Goal: Task Accomplishment & Management: Complete application form

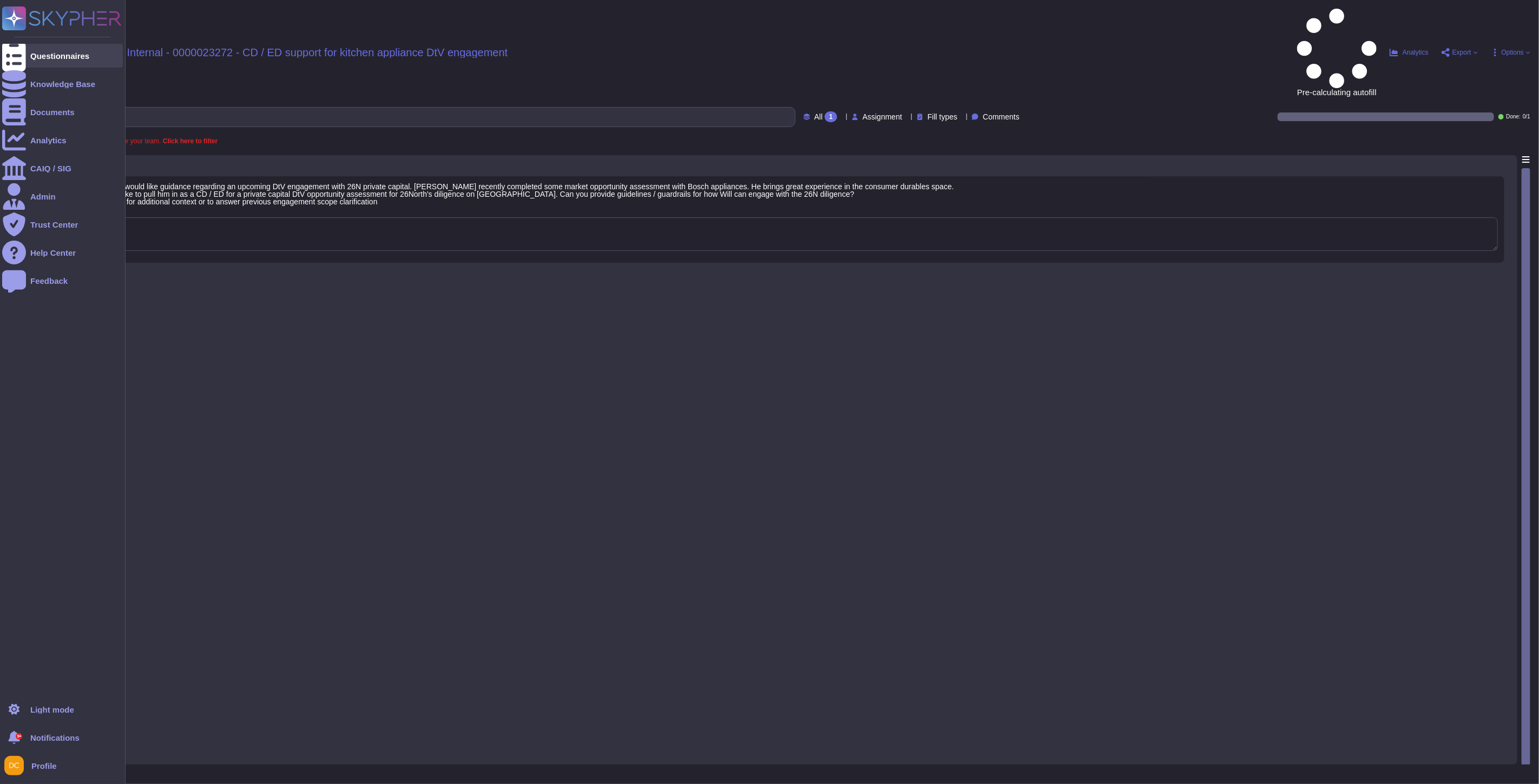
drag, startPoint x: 17, startPoint y: 54, endPoint x: 63, endPoint y: 56, distance: 46.0
click at [17, 54] on icon at bounding box center [14, 56] width 24 height 32
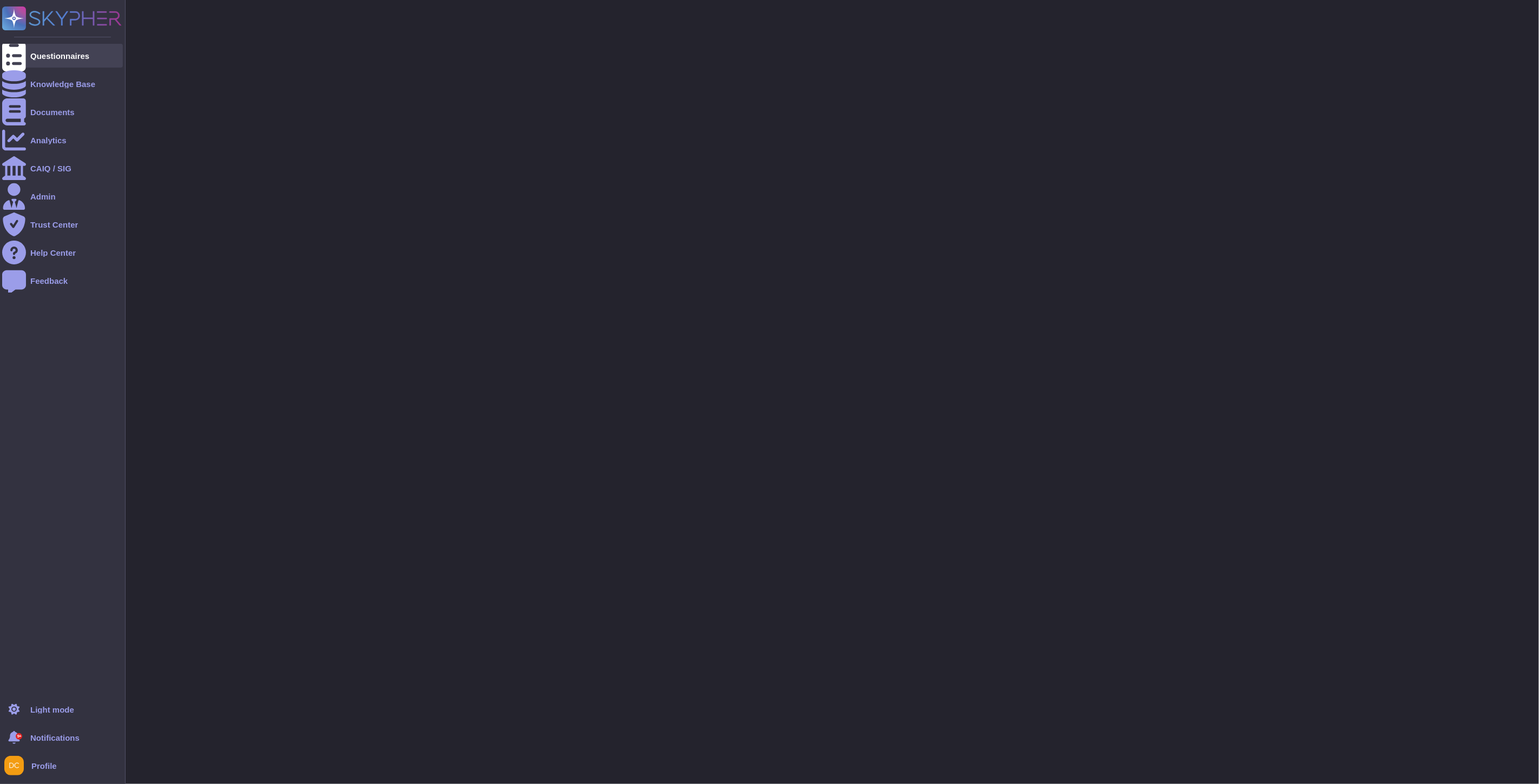
click at [63, 56] on div "Questionnaires" at bounding box center [60, 56] width 59 height 8
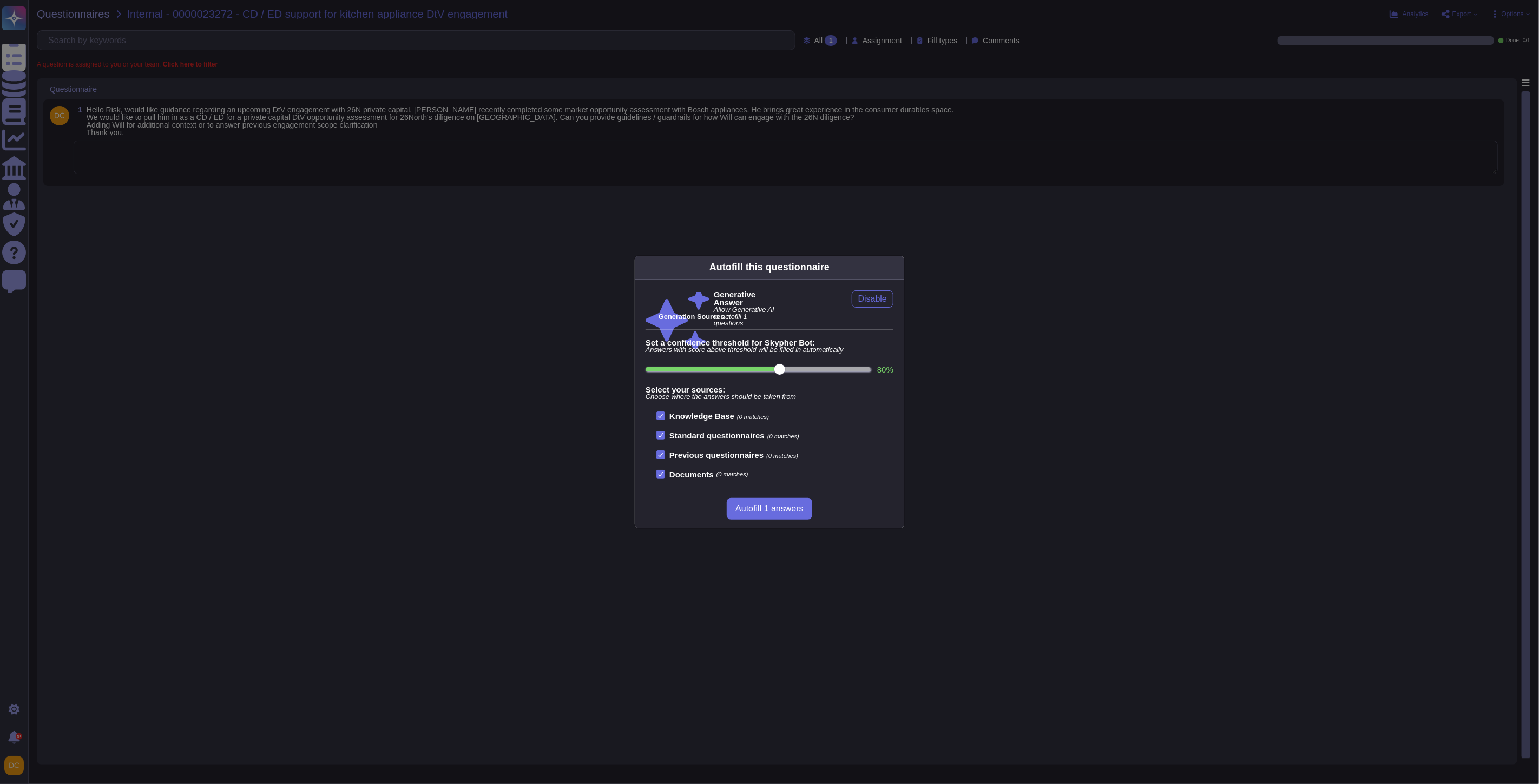
click at [332, 208] on div "Autofill this questionnaire Generative Answer Allow Generative AI to autofill 1…" at bounding box center [770, 392] width 1539 height 784
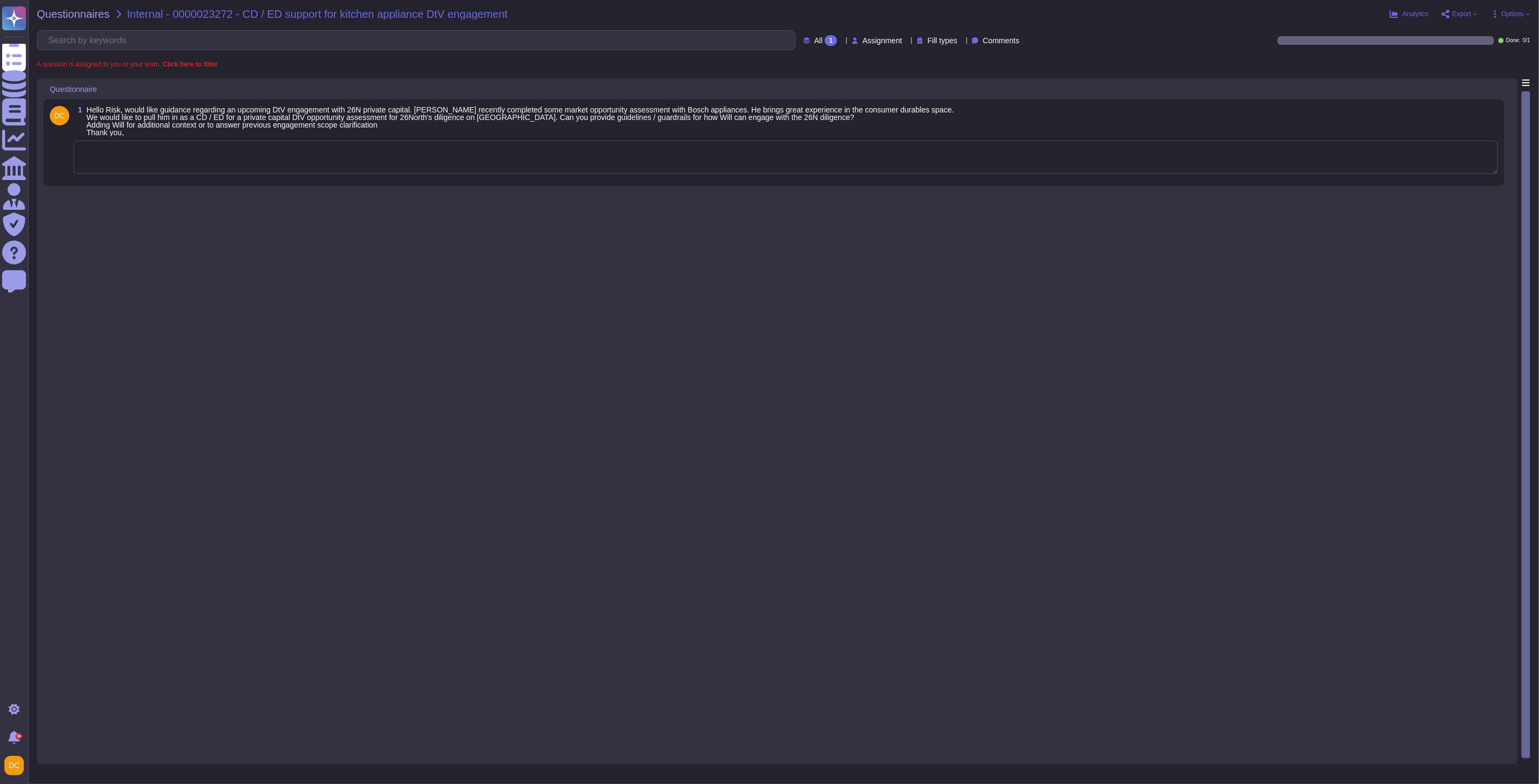
click at [219, 161] on textarea at bounding box center [786, 157] width 1424 height 33
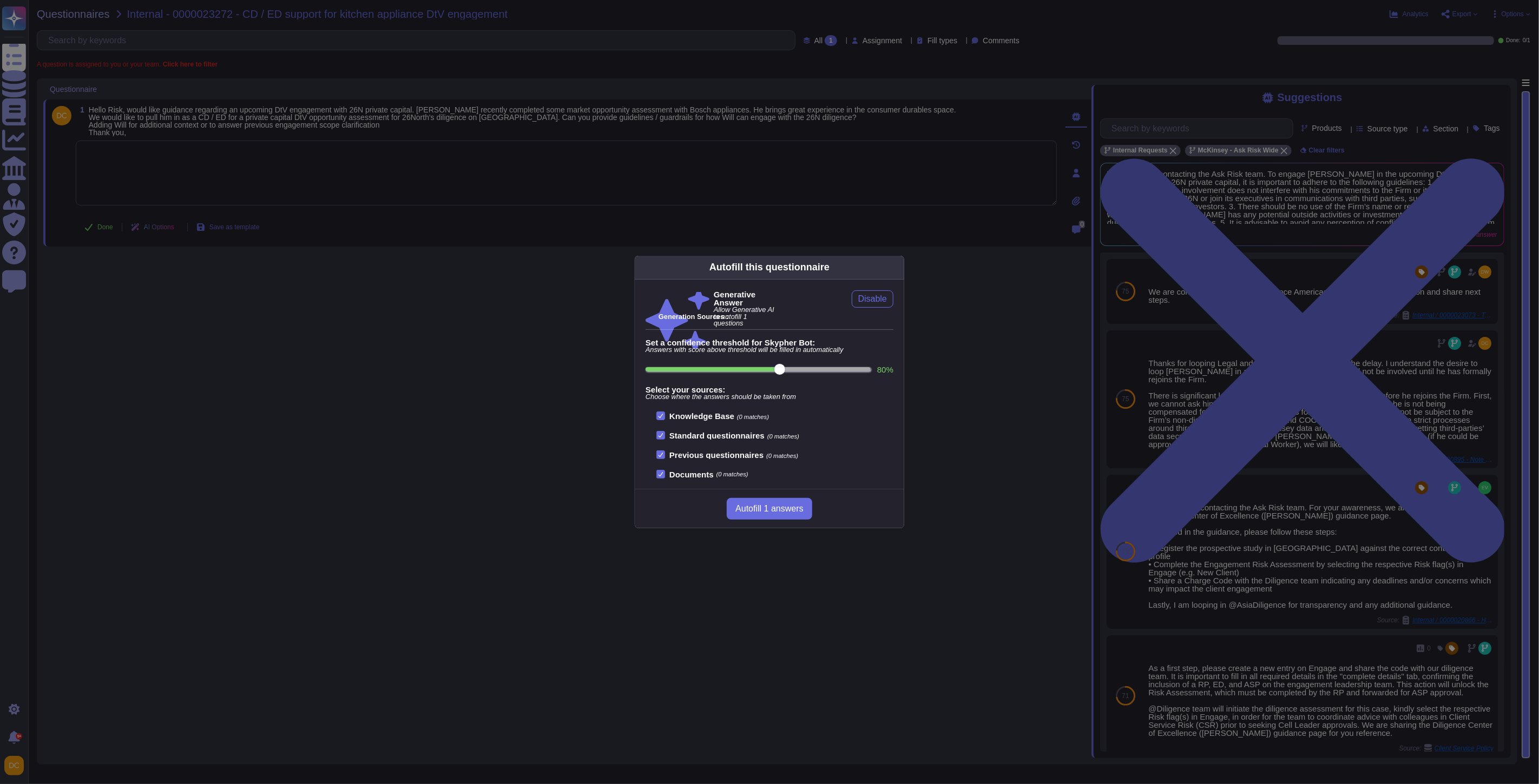
click at [232, 153] on div "Autofill this questionnaire Generative Answer Allow Generative AI to autofill 1…" at bounding box center [770, 392] width 1539 height 784
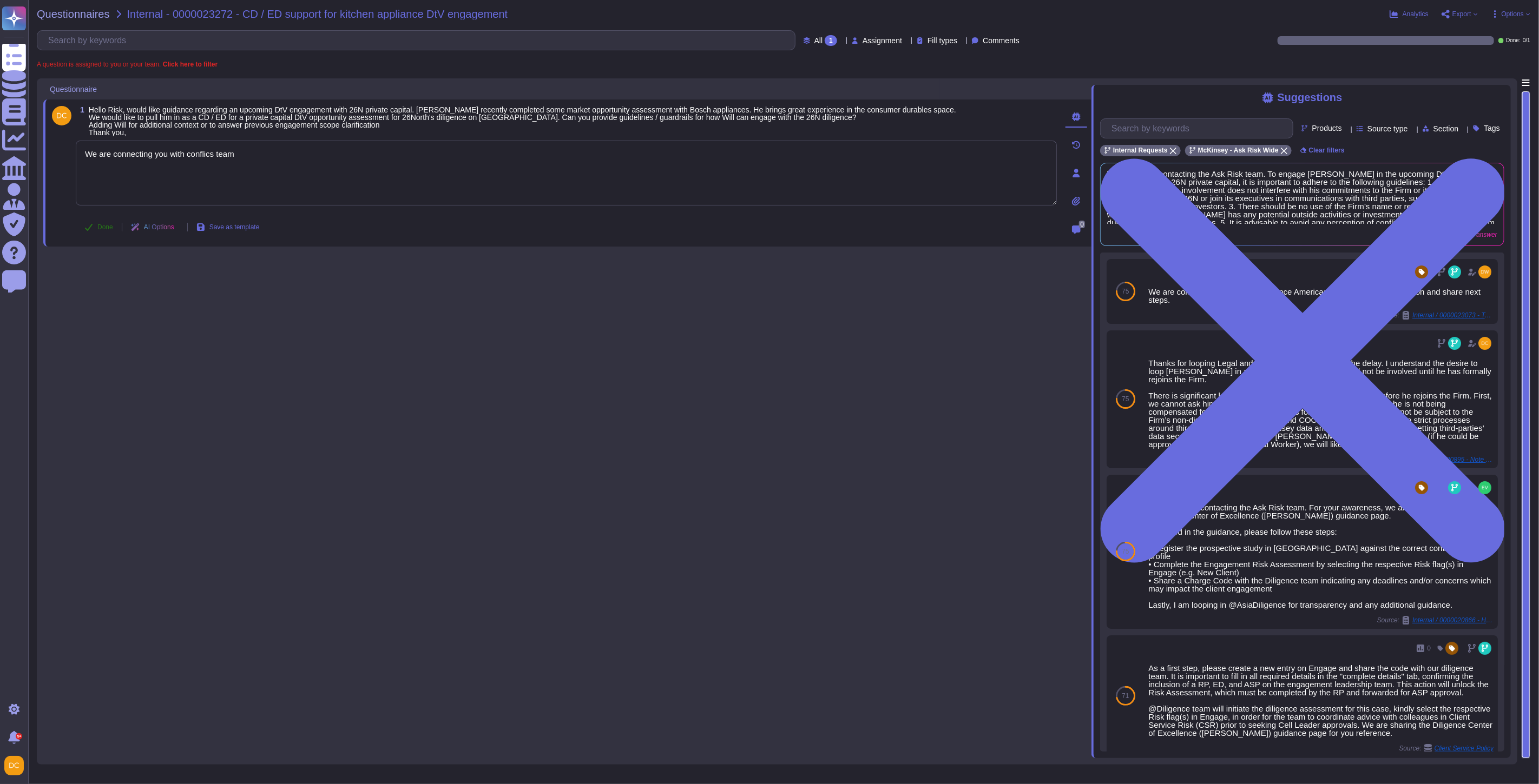
type textarea "We are connecting you with conflicts team"
click at [107, 228] on span "Done" at bounding box center [105, 227] width 16 height 7
